Goal: Task Accomplishment & Management: Manage account settings

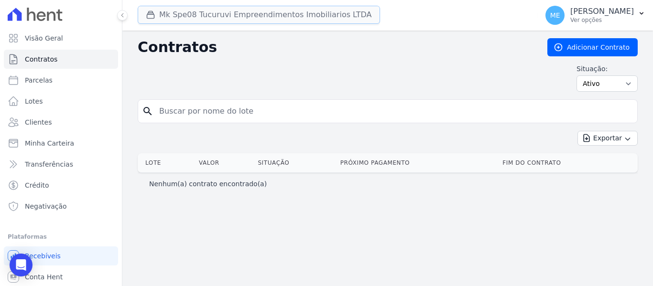
click at [177, 14] on button "Mk Spe08 Tucuruvi Empreendimentos Imobiliarios LTDA" at bounding box center [259, 15] width 242 height 18
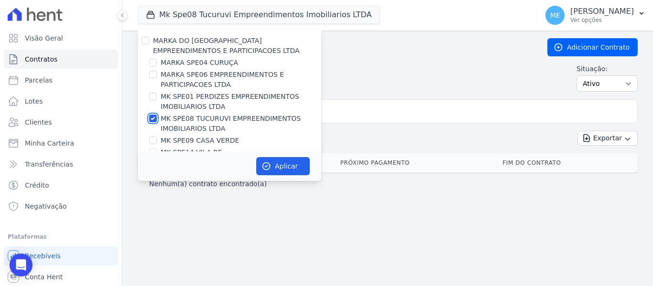
click at [155, 117] on input "MK SPE08 TUCURUVI EMPREENDIMENTOS IMOBILIARIOS LTDA" at bounding box center [153, 119] width 8 height 8
checkbox input "false"
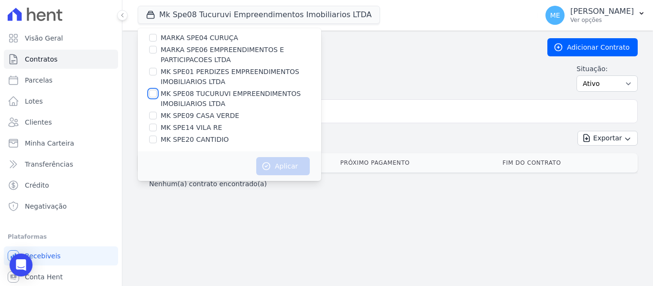
scroll to position [26, 0]
click at [153, 115] on input "MK SPE09 CASA VERDE" at bounding box center [153, 115] width 8 height 8
checkbox input "true"
click at [275, 166] on button "Aplicar" at bounding box center [283, 166] width 54 height 18
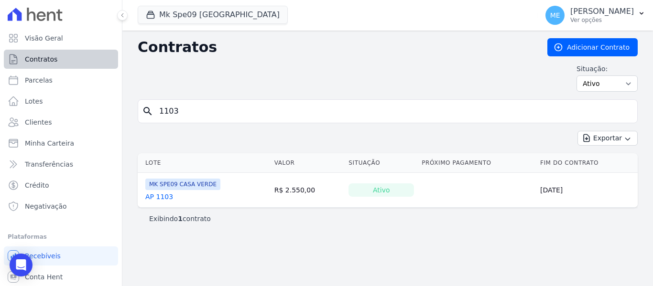
drag, startPoint x: 226, startPoint y: 115, endPoint x: 20, endPoint y: 65, distance: 212.0
click at [20, 65] on div "Visão Geral Contratos Parcelas Lotes Clientes Minha Carteira Transferências Cré…" at bounding box center [326, 143] width 653 height 286
type input "1704"
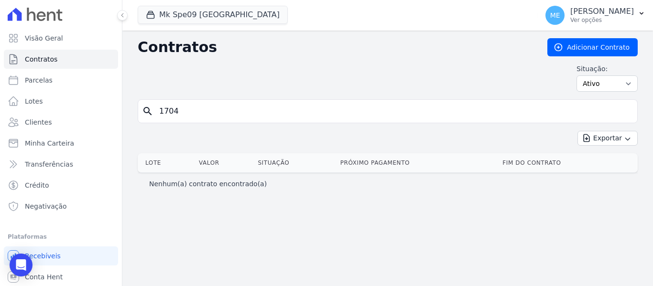
drag, startPoint x: 194, startPoint y: 116, endPoint x: -53, endPoint y: 60, distance: 252.8
click at [0, 60] on html "Visão Geral Contratos Parcelas Lotes Clientes Minha Carteira Transferências Cré…" at bounding box center [326, 143] width 653 height 286
type input "714"
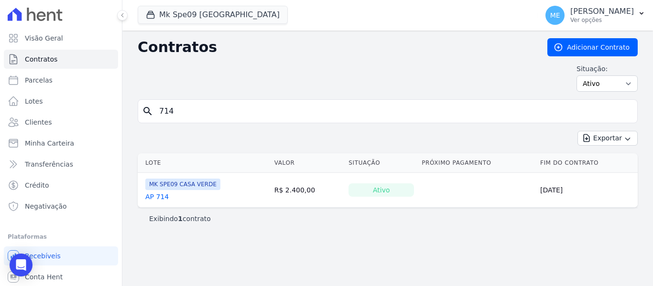
click at [153, 197] on link "AP 714" at bounding box center [156, 197] width 23 height 10
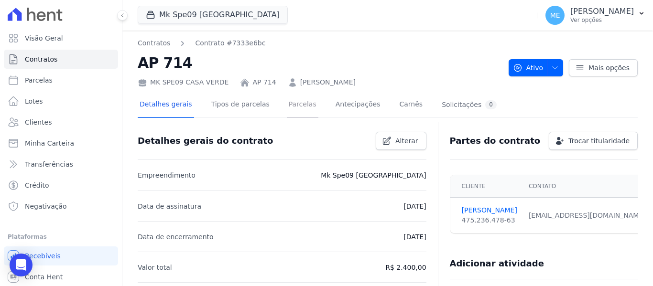
click at [290, 103] on link "Parcelas" at bounding box center [303, 105] width 32 height 25
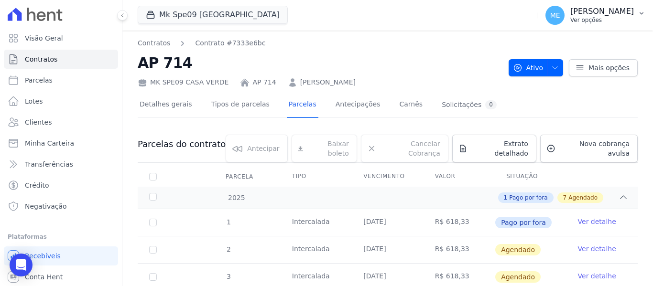
click at [639, 11] on icon "button" at bounding box center [641, 14] width 8 height 8
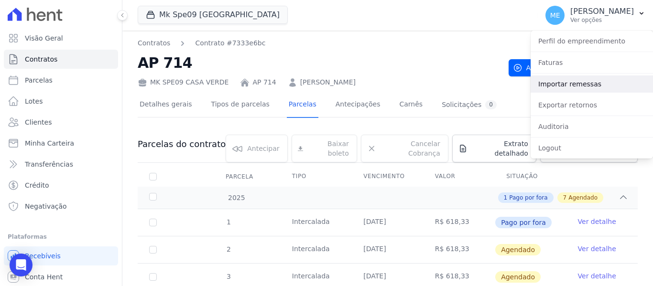
click at [590, 84] on link "Importar remessas" at bounding box center [591, 84] width 122 height 17
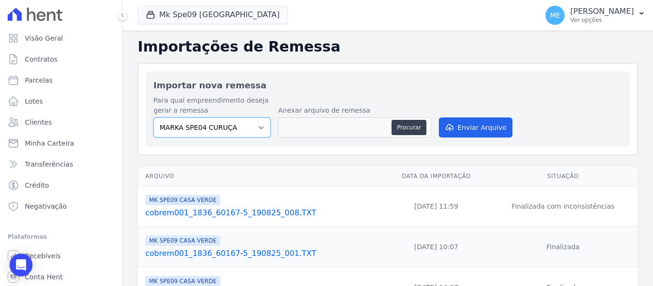
click at [253, 129] on select "MARKA SPE04 CURUÇA MARKA SPE06 EMPREENDIMENTOS E PARTICIPACOES LTDA MK SPE01 PE…" at bounding box center [211, 128] width 117 height 20
select select "faf7fecb-8fd7-4b35-8acd-3d6a38ea6f82"
click at [153, 118] on select "MARKA SPE04 CURUÇA MARKA SPE06 EMPREENDIMENTOS E PARTICIPACOES LTDA MK SPE01 PE…" at bounding box center [211, 128] width 117 height 20
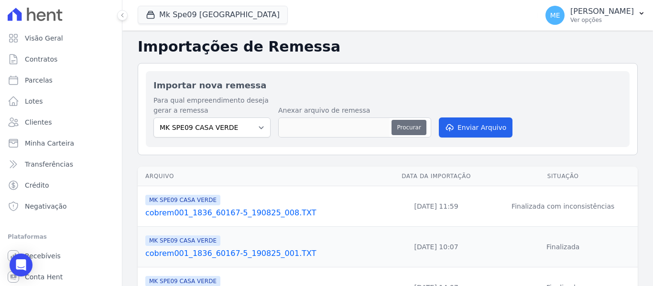
click at [408, 124] on button "Procurar" at bounding box center [408, 127] width 34 height 15
type input "cobrem001_1836_60167-5_200825_003.TXT"
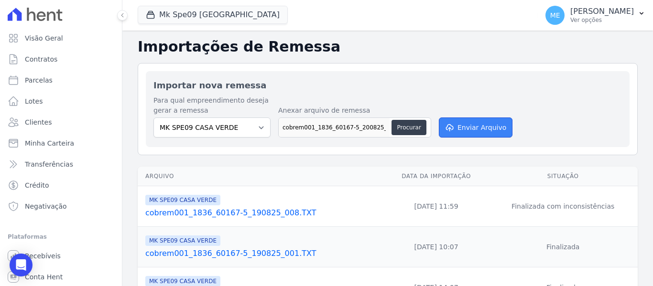
click at [494, 123] on button "Enviar Arquivo" at bounding box center [476, 128] width 74 height 20
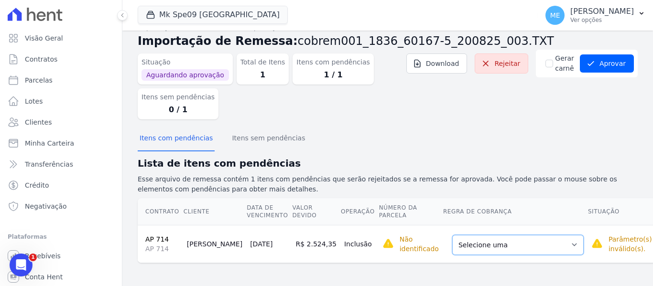
click at [540, 243] on select "Selecione uma Nova Parcela Avulsa Parcela Avulsa Existente Parcela Normal (1 X …" at bounding box center [517, 245] width 131 height 20
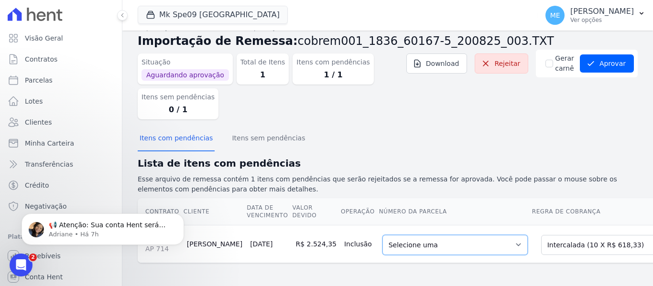
click at [478, 247] on select "Selecione uma 2 - [DATE] - R$ 618,33 - Agendado 3 - [DATE] - R$ 618,33 - Agenda…" at bounding box center [454, 245] width 145 height 20
click at [472, 242] on select "Selecione uma 2 - [DATE] - R$ 618,33 - Agendado 3 - [DATE] - R$ 618,33 - Agenda…" at bounding box center [454, 245] width 145 height 20
click at [472, 243] on select "Selecione uma 2 - [DATE] - R$ 618,33 - Agendado 3 - [DATE] - R$ 618,33 - Agenda…" at bounding box center [454, 245] width 145 height 20
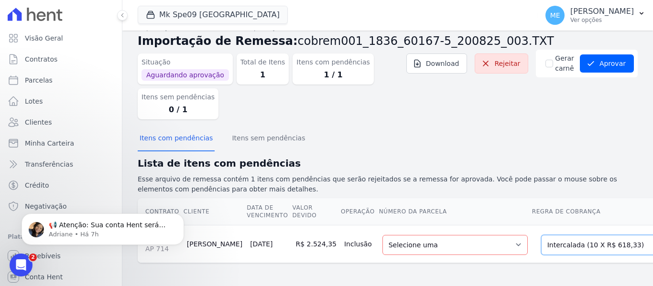
click at [604, 243] on select "Selecione uma Nova Parcela Avulsa Parcela Avulsa Existente Parcela Normal (1 X …" at bounding box center [606, 245] width 131 height 20
click at [604, 244] on select "Selecione uma Nova Parcela Avulsa Parcela Avulsa Existente Parcela Normal (1 X …" at bounding box center [606, 245] width 131 height 20
click at [605, 244] on select "Selecione uma Nova Parcela Avulsa Parcela Avulsa Existente Parcela Normal (1 X …" at bounding box center [606, 245] width 131 height 20
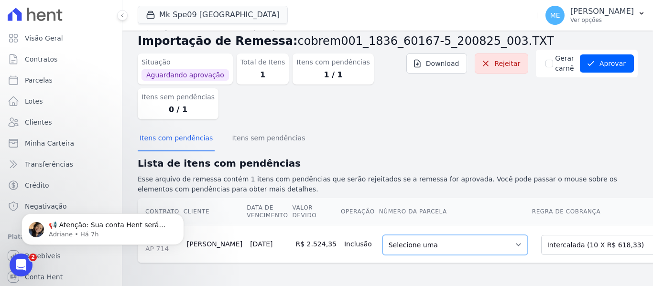
click at [473, 244] on select "Selecione uma 2 - [DATE] - R$ 618,33 - Agendado 3 - [DATE] - R$ 618,33 - Agenda…" at bounding box center [454, 245] width 145 height 20
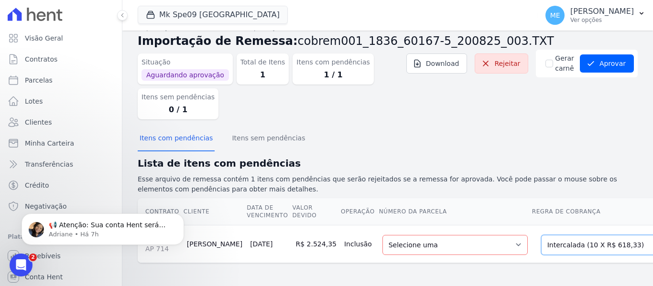
click at [604, 246] on select "Selecione uma Nova Parcela Avulsa Parcela Avulsa Existente Parcela Normal (1 X …" at bounding box center [606, 245] width 131 height 20
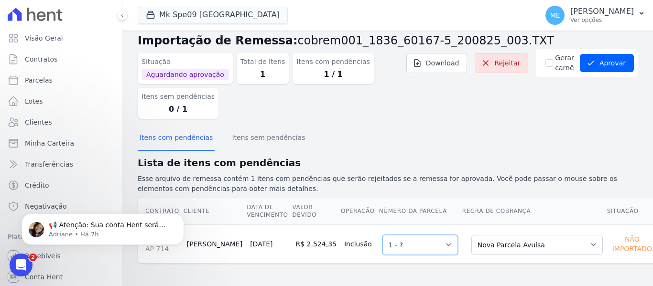
click at [424, 247] on select "Selecione uma 1 - ?" at bounding box center [420, 245] width 76 height 20
click at [429, 245] on select "Selecione uma 1 - ?" at bounding box center [420, 245] width 76 height 20
click at [382, 235] on select "Selecione uma 1 - ?" at bounding box center [420, 245] width 76 height 20
click at [610, 63] on button "Aprovar" at bounding box center [607, 63] width 54 height 18
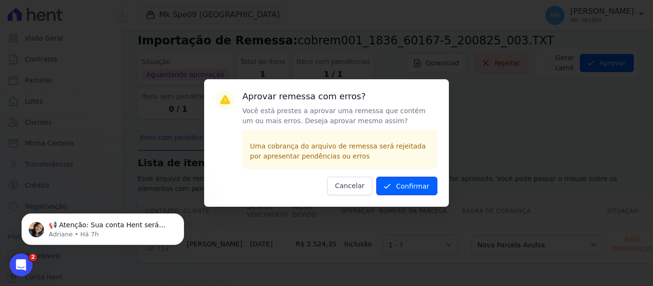
click at [423, 186] on button "Confirmar" at bounding box center [406, 186] width 61 height 19
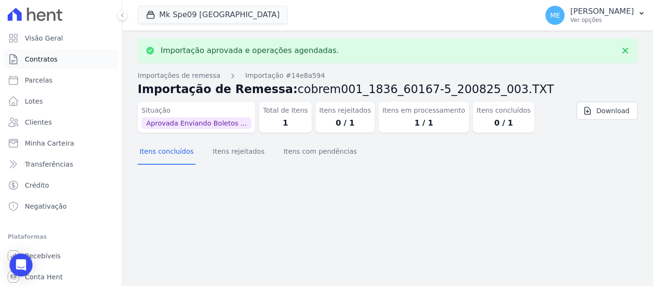
click at [43, 62] on span "Contratos" at bounding box center [41, 59] width 32 height 10
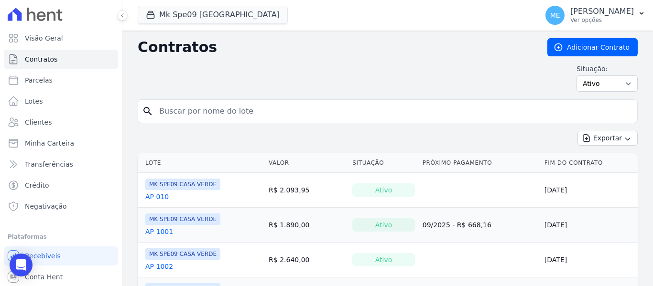
click at [236, 113] on input "search" at bounding box center [393, 111] width 480 height 19
type input "714"
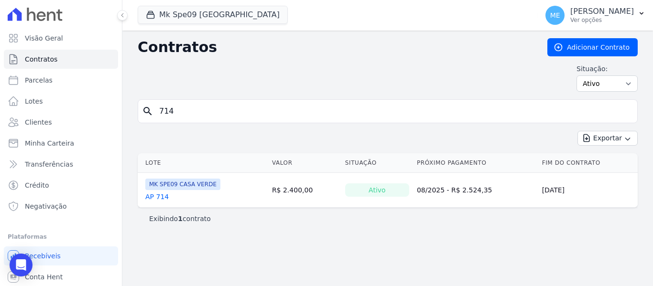
click at [162, 197] on link "AP 714" at bounding box center [156, 197] width 23 height 10
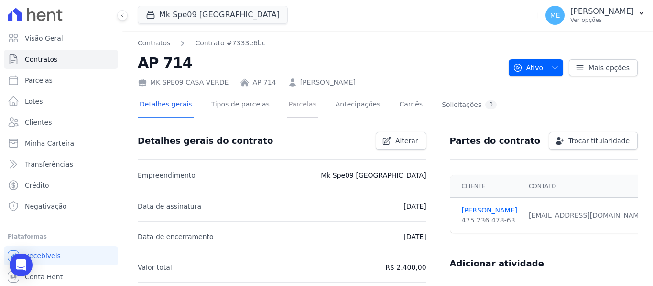
click at [295, 103] on link "Parcelas" at bounding box center [303, 105] width 32 height 25
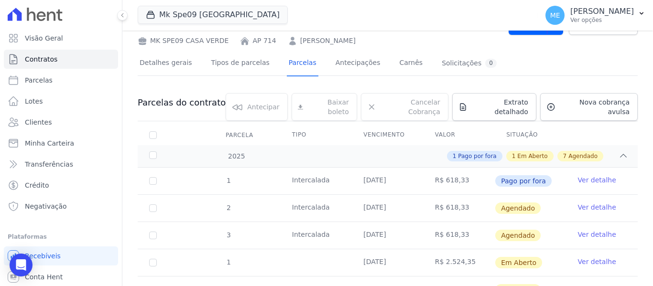
scroll to position [96, 0]
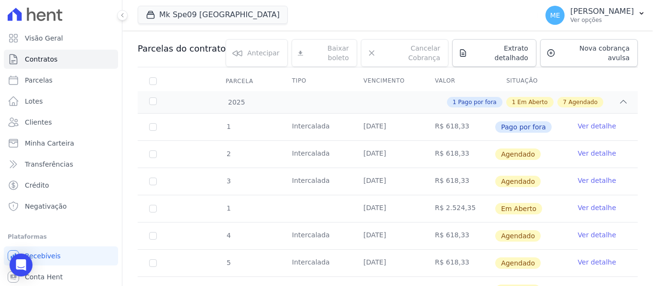
click at [584, 203] on link "Ver detalhe" at bounding box center [597, 208] width 38 height 10
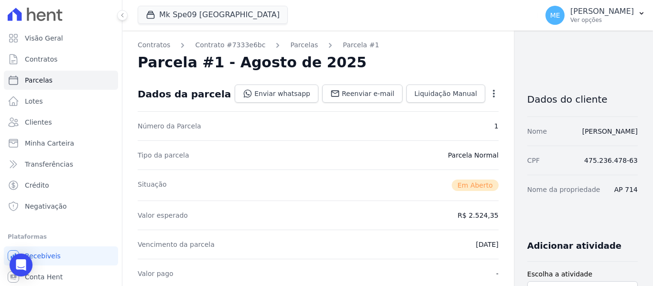
click at [489, 91] on icon "button" at bounding box center [494, 94] width 10 height 10
click at [413, 123] on link "Cancelar Cobrança" at bounding box center [452, 123] width 84 height 17
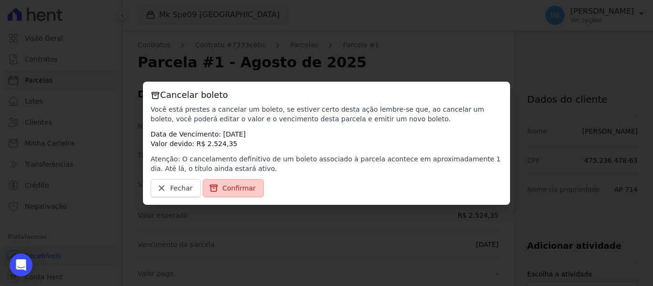
click at [227, 189] on span "Confirmar" at bounding box center [238, 188] width 33 height 10
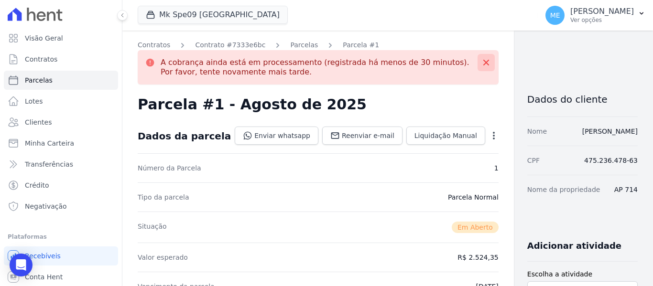
click at [477, 65] on button at bounding box center [485, 62] width 17 height 17
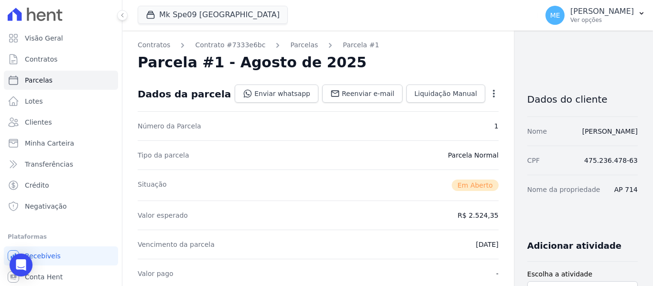
click at [485, 87] on div "Open options Alterar Cancelar Cobrança Cancelar boleto Você está prestes a canc…" at bounding box center [491, 94] width 13 height 16
click at [489, 91] on icon "button" at bounding box center [494, 94] width 10 height 10
click at [424, 122] on link "Cancelar Cobrança" at bounding box center [452, 123] width 84 height 17
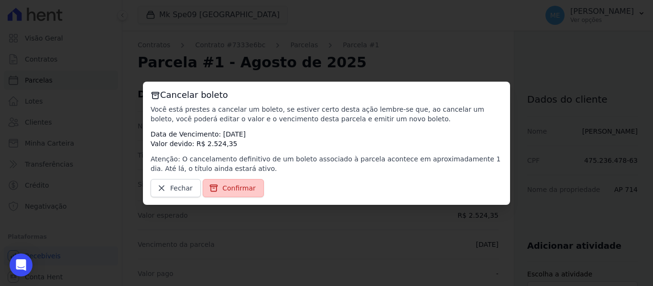
click at [239, 193] on link "Confirmar" at bounding box center [233, 188] width 61 height 18
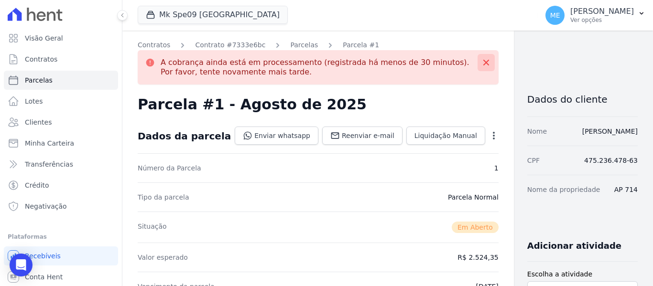
click at [483, 62] on icon at bounding box center [486, 63] width 6 height 6
